Goal: Task Accomplishment & Management: Manage account settings

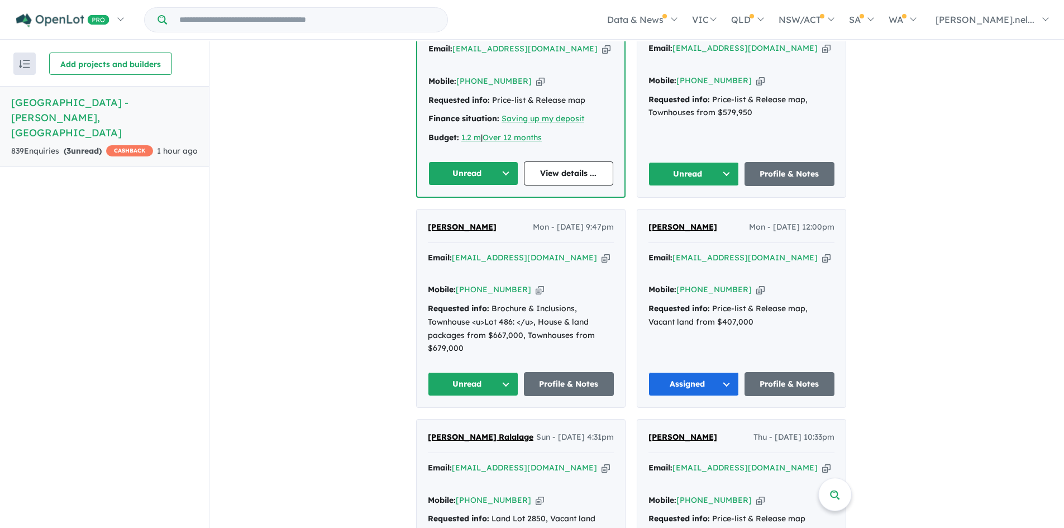
scroll to position [565, 0]
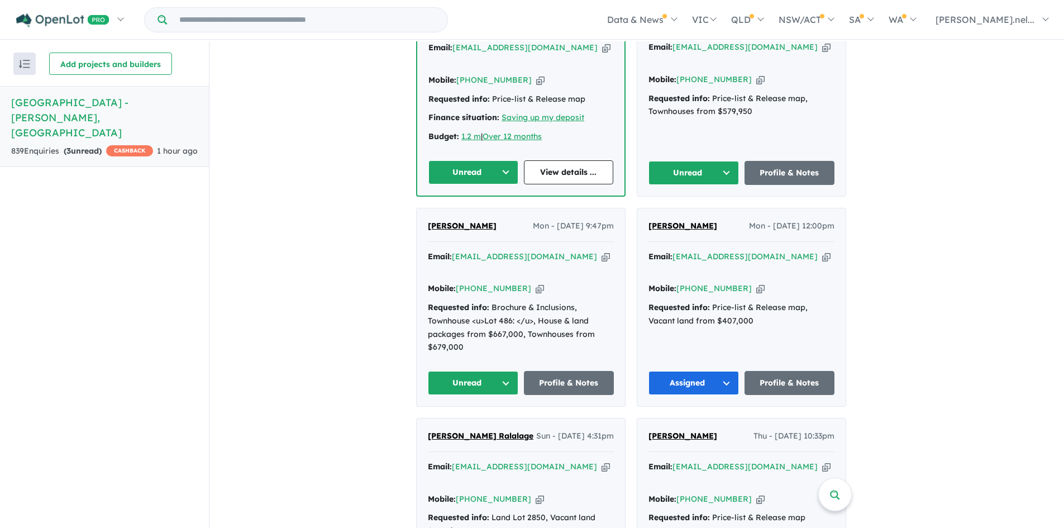
drag, startPoint x: 505, startPoint y: 195, endPoint x: 421, endPoint y: 193, distance: 84.9
click at [421, 208] on div "Jacob van Hattum Mon - 25/08/2025, 9:47pm Email: jacob.vh99@gmail.com Copied! M…" at bounding box center [521, 307] width 208 height 198
copy span "Jacob van Hattum"
click at [472, 221] on span "Jacob van Hattum" at bounding box center [462, 226] width 69 height 10
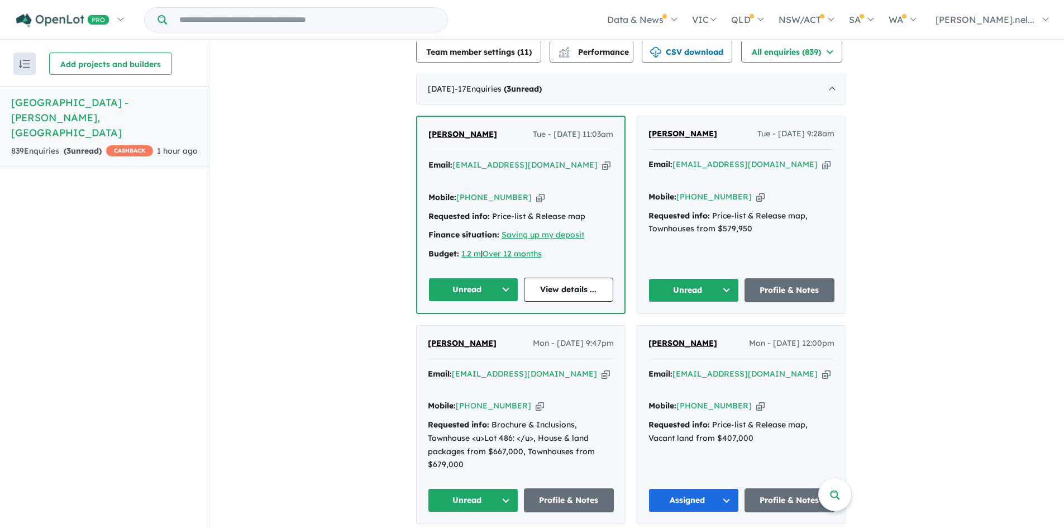
scroll to position [433, 0]
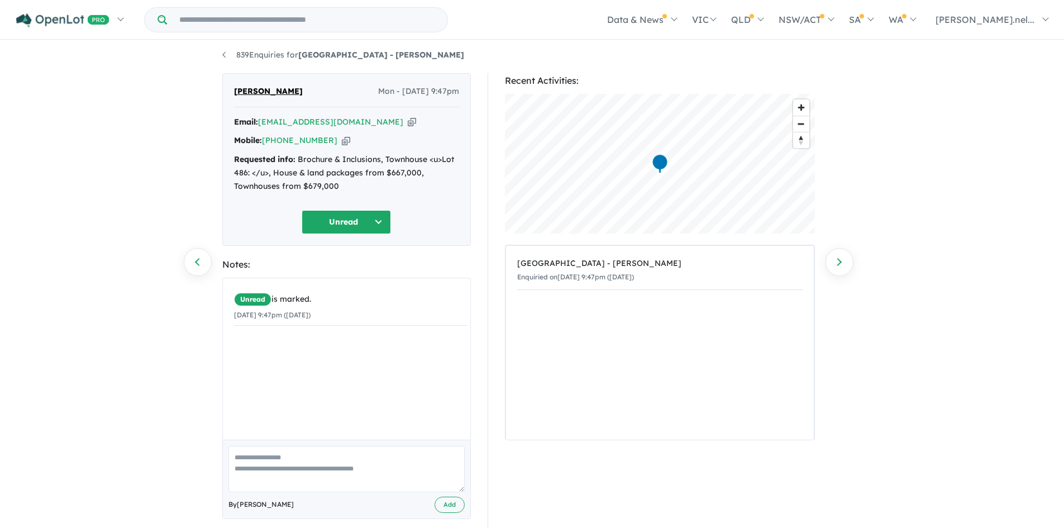
scroll to position [4, 0]
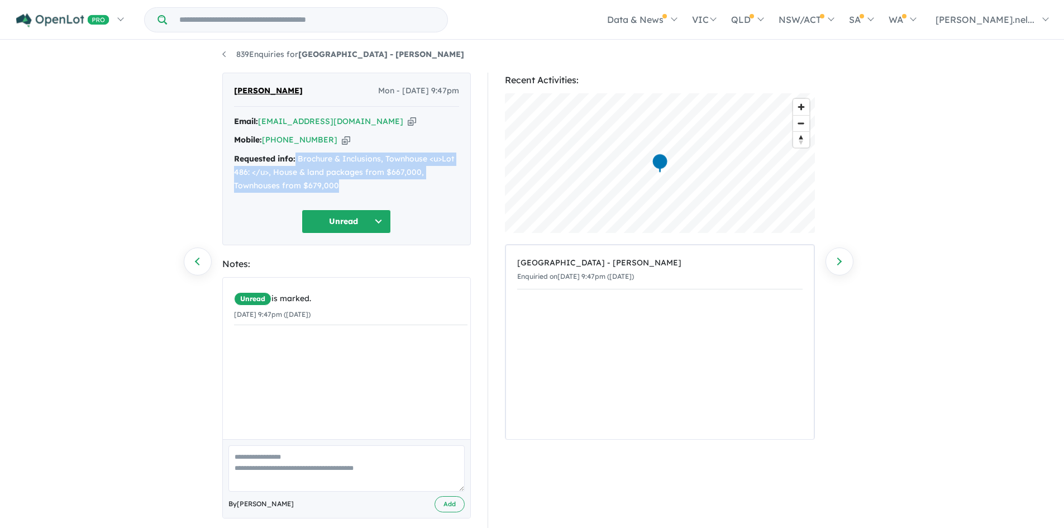
drag, startPoint x: 341, startPoint y: 186, endPoint x: 295, endPoint y: 162, distance: 51.7
click at [295, 162] on div "Requested info: Brochure & Inclusions, Townhouse <u>Lot 486: </u>, House & land…" at bounding box center [346, 172] width 225 height 40
copy div "Brochure & Inclusions, Townhouse <u>Lot 486: </u>, House & land packages from $…"
click at [351, 214] on button "Unread" at bounding box center [346, 221] width 89 height 24
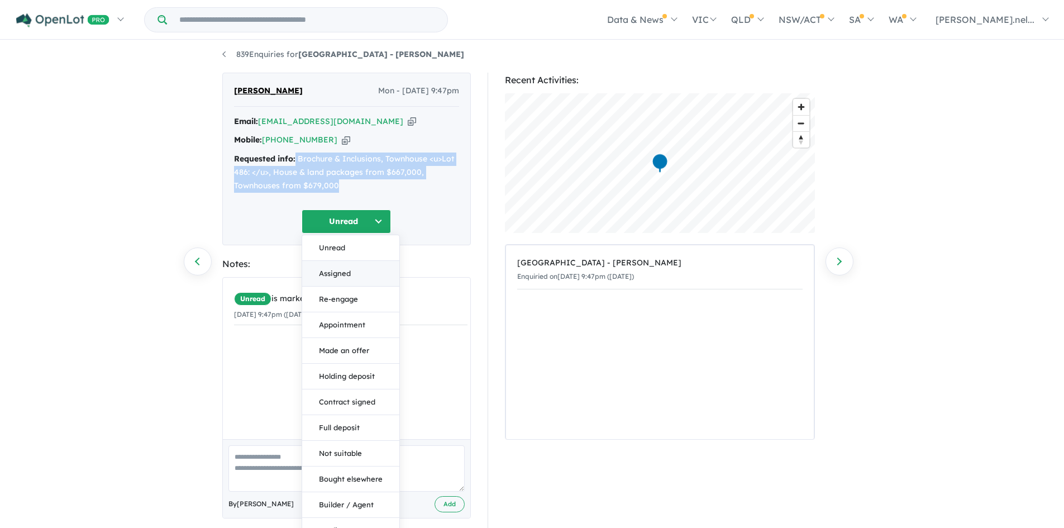
click at [347, 275] on button "Assigned" at bounding box center [350, 274] width 97 height 26
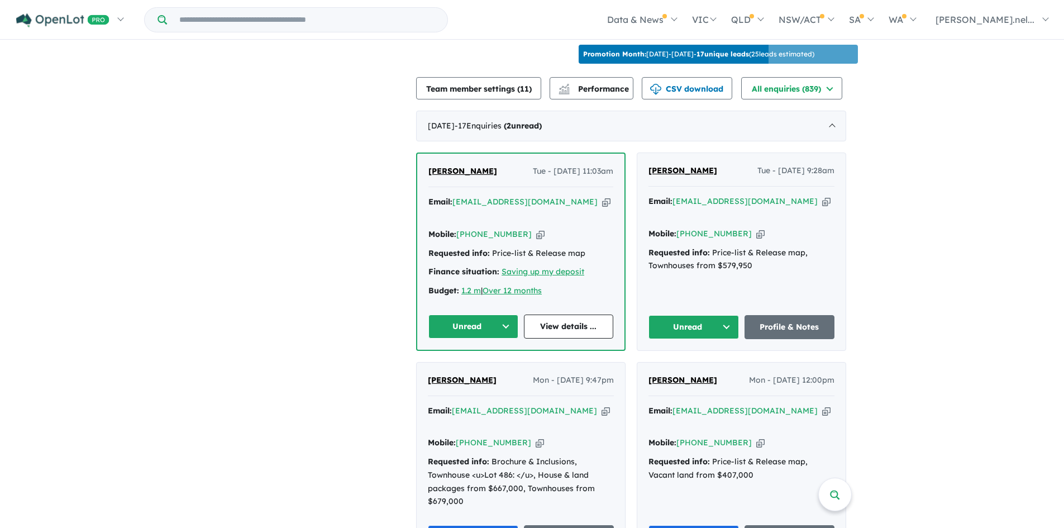
scroll to position [411, 0]
click at [695, 165] on span "Natalie D'Rozario" at bounding box center [682, 170] width 69 height 10
click at [706, 165] on span "Natalie D'Rozario" at bounding box center [682, 170] width 69 height 10
click at [687, 281] on div "Natalie D'Rozario Tue - 26/08/2025, 9:28am Email: natalie.drozario98@gmail.com …" at bounding box center [741, 250] width 208 height 197
click at [691, 314] on button "Unread" at bounding box center [693, 326] width 90 height 24
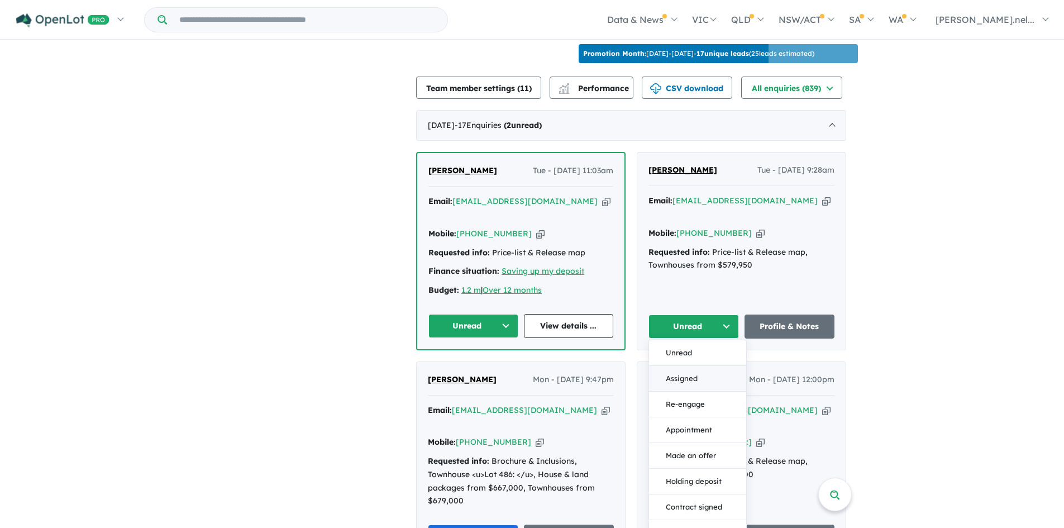
click at [695, 366] on button "Assigned" at bounding box center [697, 379] width 97 height 26
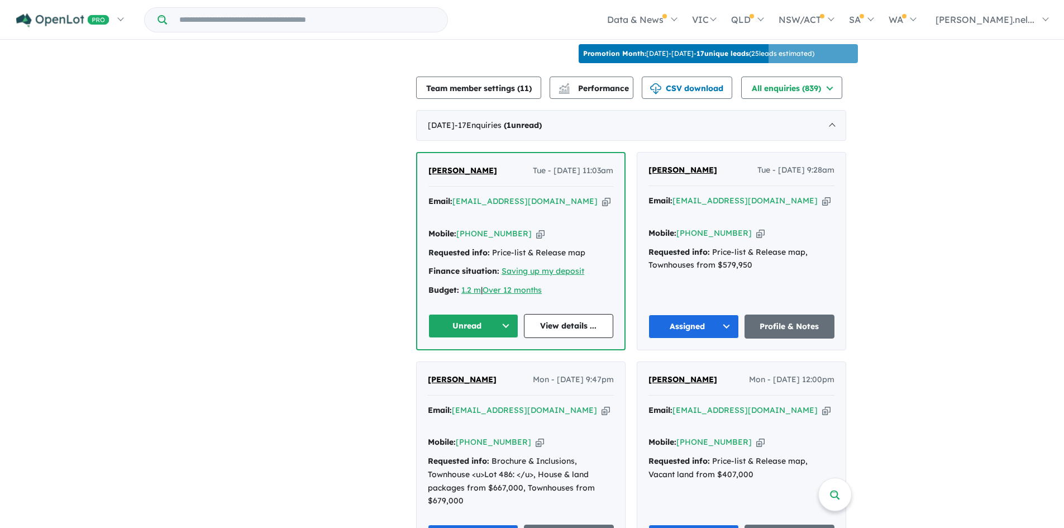
drag, startPoint x: 743, startPoint y: 203, endPoint x: 697, endPoint y: 208, distance: 46.1
click at [697, 227] on div "Mobile: +61 478 122 159 Copied!" at bounding box center [741, 233] width 186 height 13
copy link "478 122 159"
click at [510, 314] on button "Unread" at bounding box center [473, 326] width 90 height 24
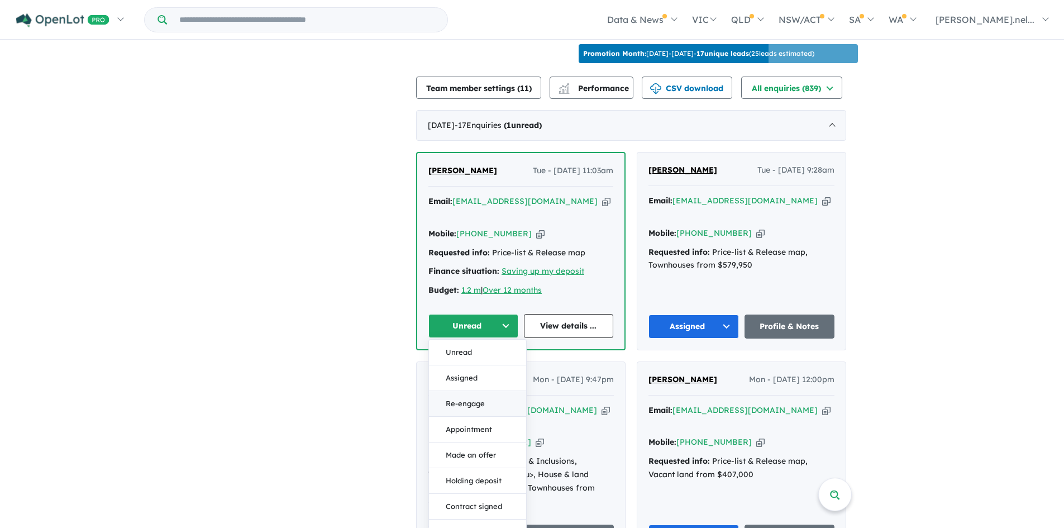
click at [484, 391] on button "Re-engage" at bounding box center [477, 404] width 97 height 26
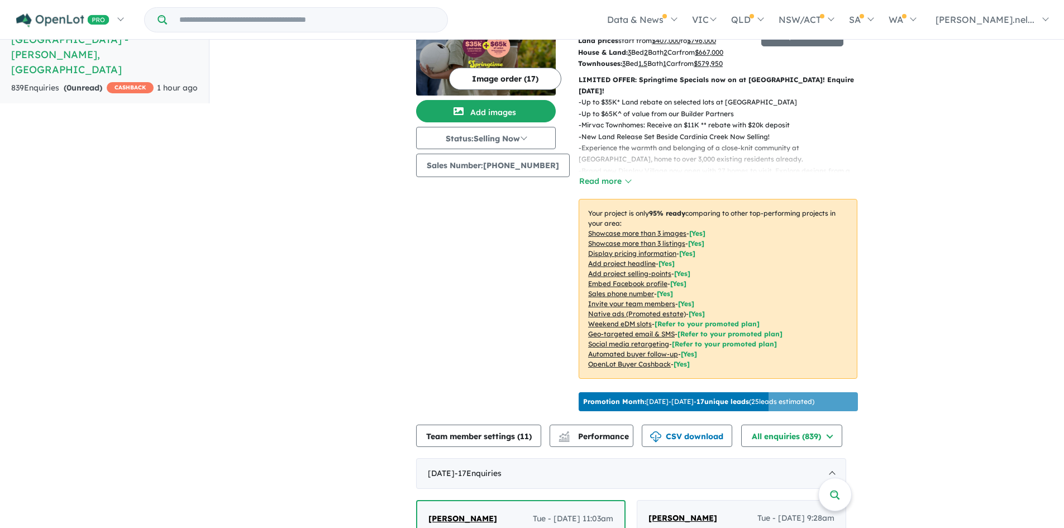
scroll to position [0, 0]
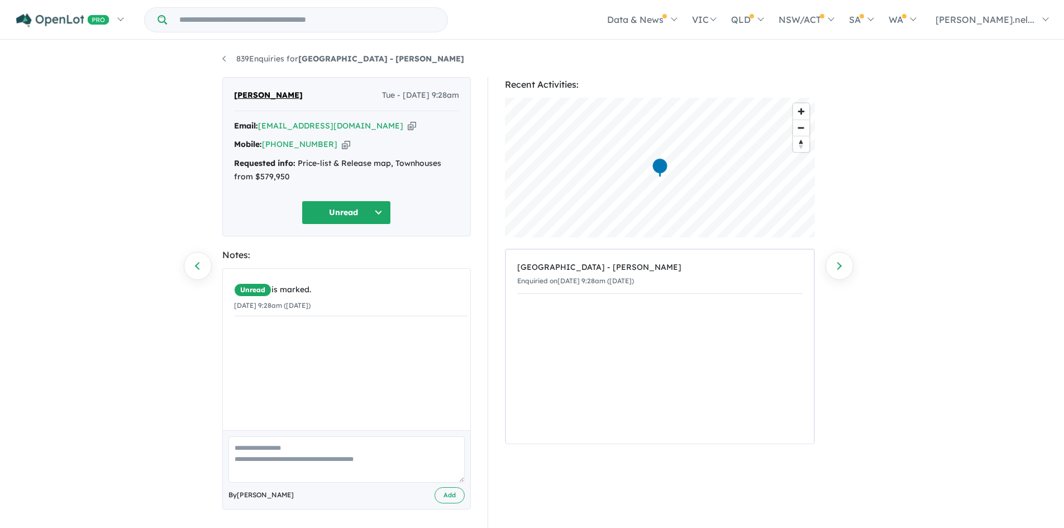
click at [340, 215] on button "Unread" at bounding box center [346, 212] width 89 height 24
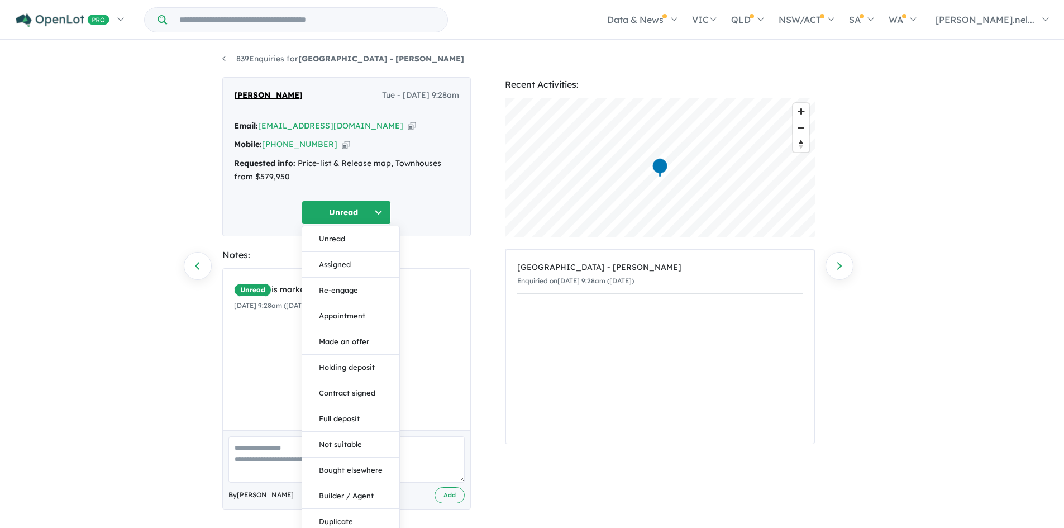
click at [340, 215] on button "Unread" at bounding box center [346, 212] width 89 height 24
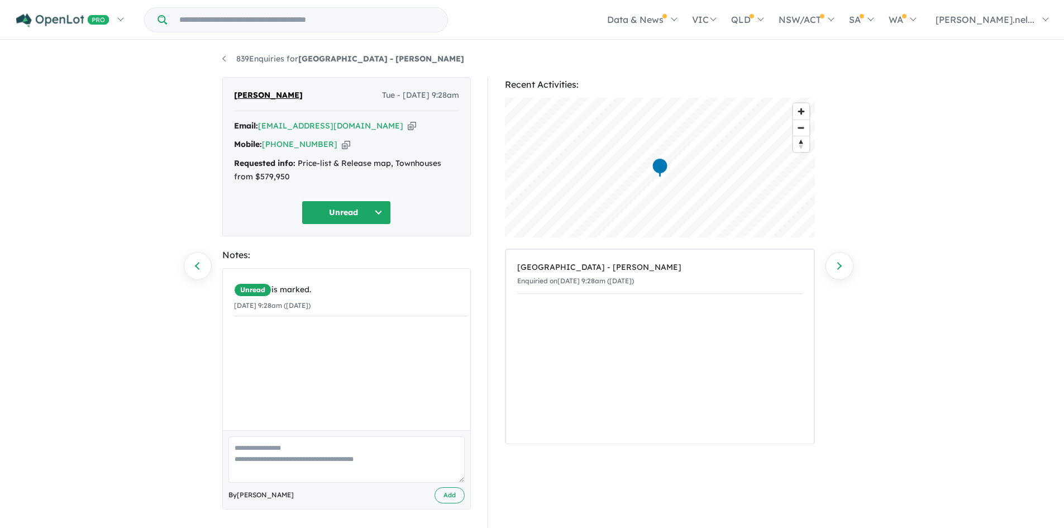
click at [340, 212] on button "Unread" at bounding box center [346, 212] width 89 height 24
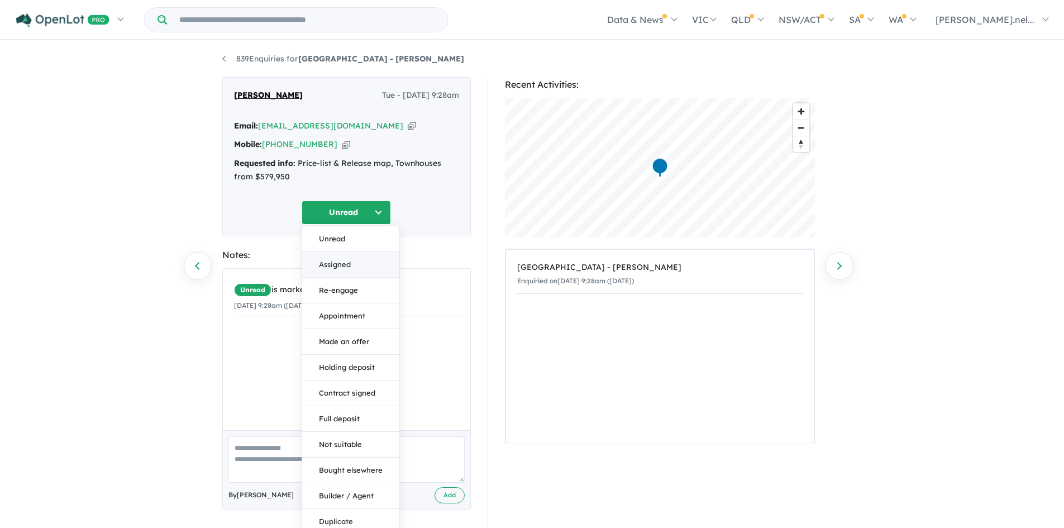
click at [335, 267] on button "Assigned" at bounding box center [350, 265] width 97 height 26
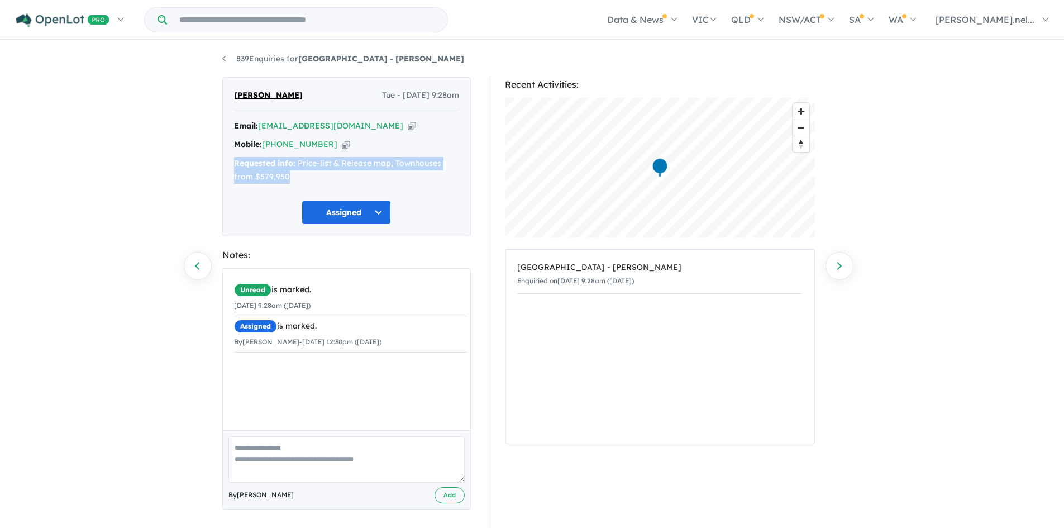
drag, startPoint x: 293, startPoint y: 181, endPoint x: 215, endPoint y: 163, distance: 79.7
click at [215, 163] on div "Natalie D'Rozario Tue - 26/08/2025, 9:28am Email: natalie.drozario98@gmail.com …" at bounding box center [346, 304] width 265 height 455
copy div "Requested info: Price-list & Release map, Townhouses from $579,950"
drag, startPoint x: 313, startPoint y: 93, endPoint x: 220, endPoint y: 97, distance: 93.3
click at [220, 97] on div "Natalie D'Rozario Tue - 26/08/2025, 9:28am Email: natalie.drozario98@gmail.com …" at bounding box center [346, 304] width 265 height 455
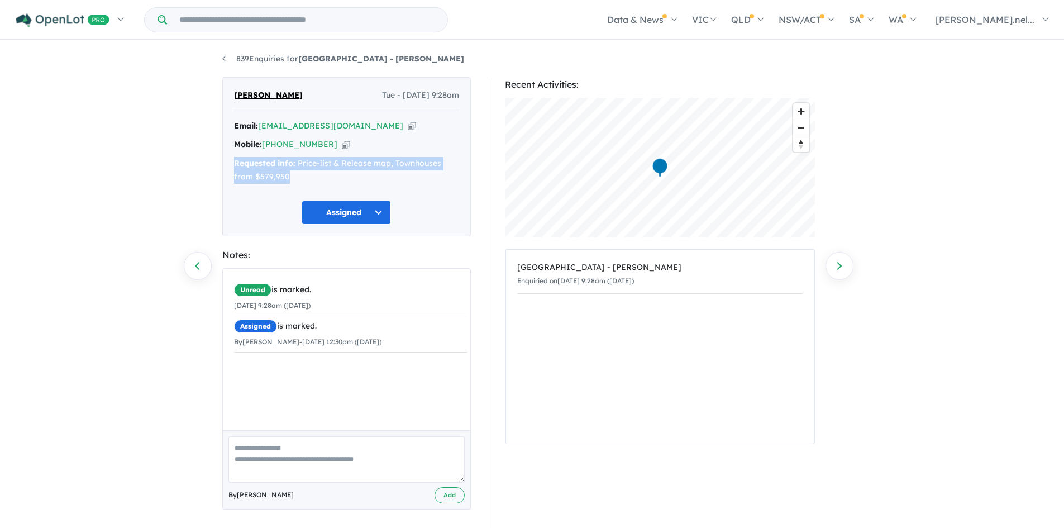
copy span "Natalie D'Rozario"
click at [391, 211] on div "Assigned" at bounding box center [346, 212] width 225 height 24
